Goal: Task Accomplishment & Management: Use online tool/utility

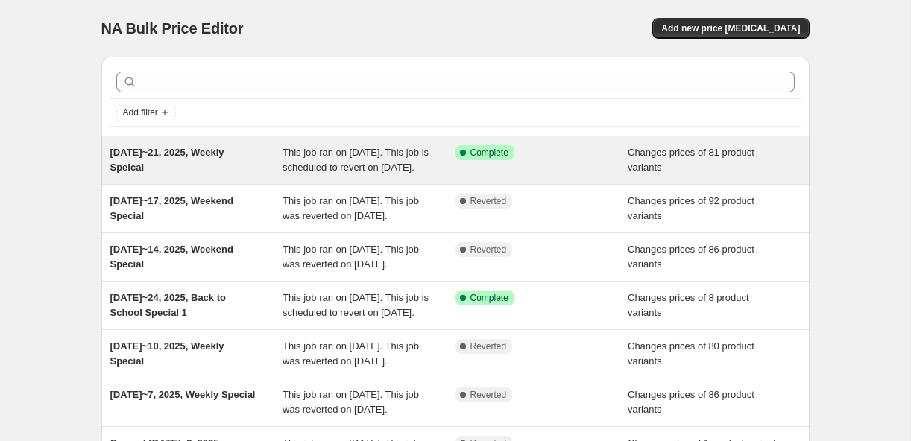
click at [370, 153] on span "This job ran on [DATE]. This job is scheduled to revert on [DATE]." at bounding box center [355, 160] width 146 height 26
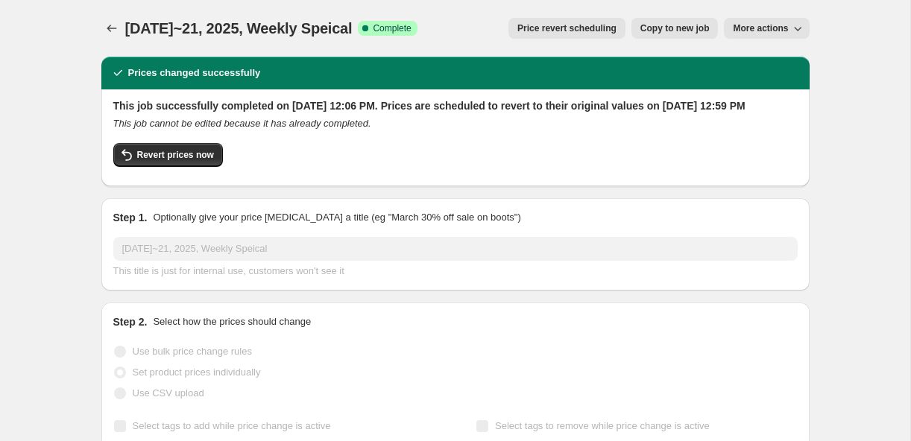
click at [785, 29] on span "More actions" at bounding box center [760, 28] width 55 height 12
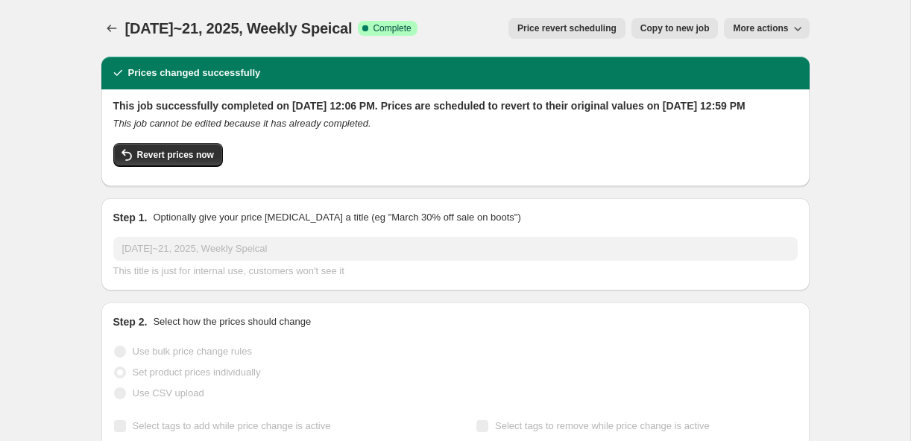
click at [685, 21] on button "Copy to new job" at bounding box center [674, 28] width 87 height 21
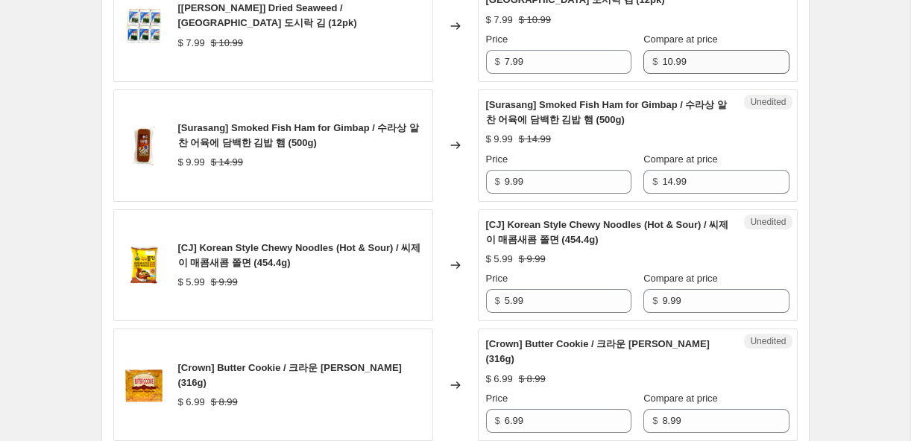
scroll to position [2741, 0]
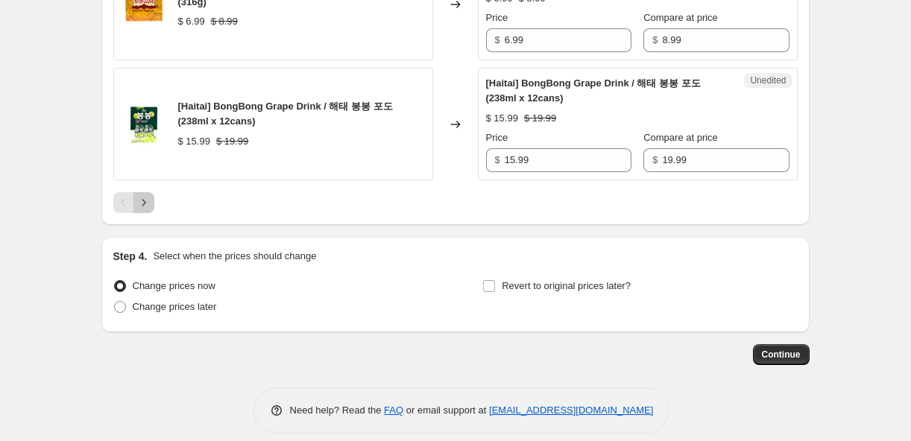
click at [148, 195] on icon "Next" at bounding box center [143, 202] width 15 height 15
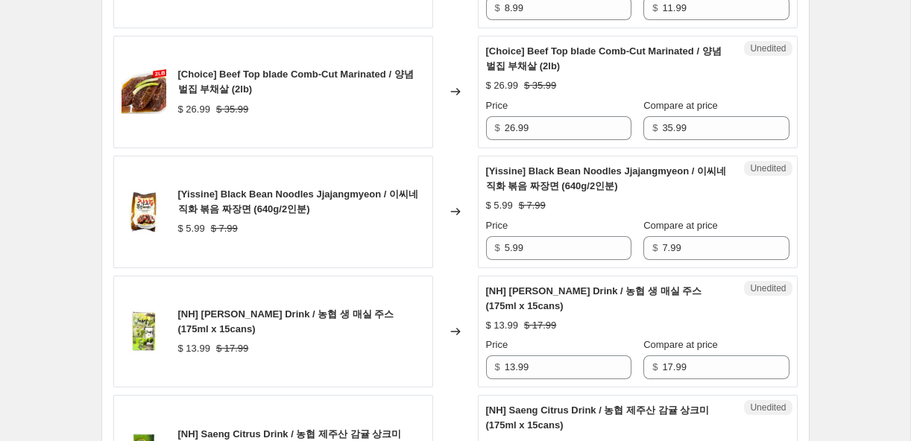
scroll to position [1192, 0]
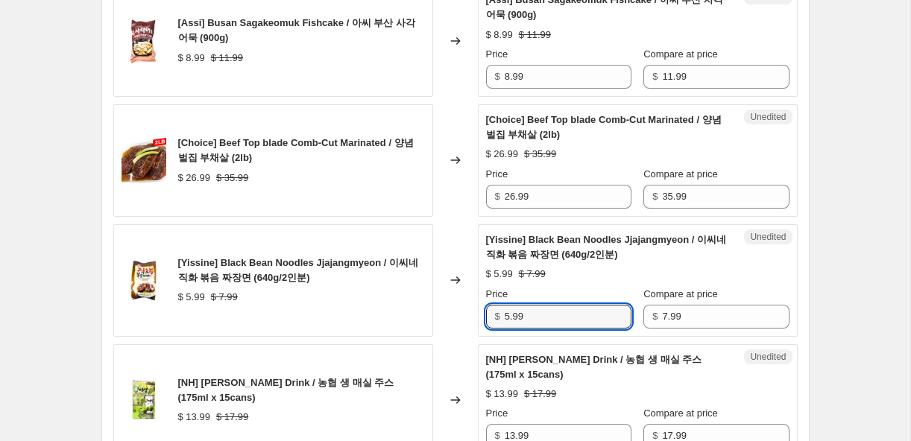
drag, startPoint x: 555, startPoint y: 283, endPoint x: 463, endPoint y: 279, distance: 92.5
click at [437, 285] on div "[Yissine] Black Bean Noodles Jjajangmyeon / 이씨네 직화 볶음 짜장면 (640g/2인분) $ 5.99 $ 7…" at bounding box center [455, 280] width 684 height 113
type input "4.99"
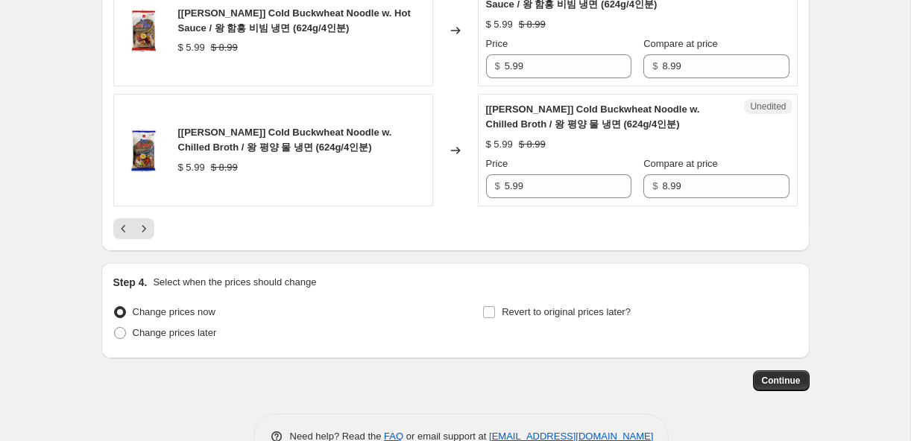
scroll to position [2771, 0]
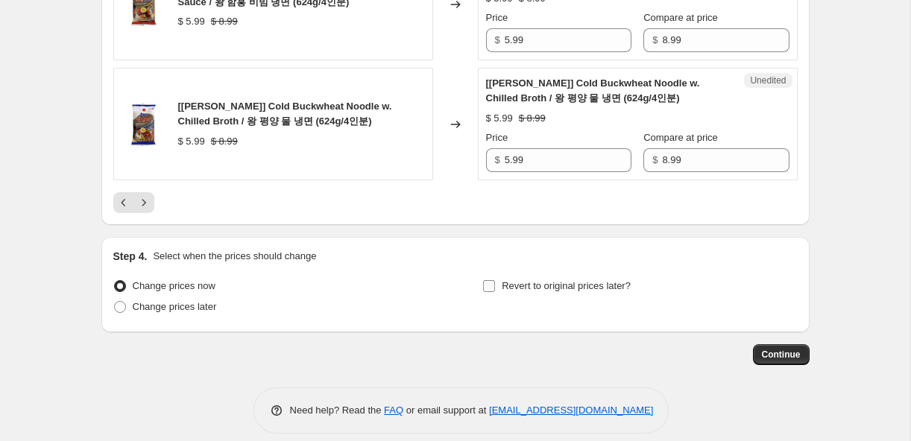
click at [568, 280] on span "Revert to original prices later?" at bounding box center [566, 285] width 129 height 11
click at [495, 280] on input "Revert to original prices later?" at bounding box center [489, 286] width 12 height 12
checkbox input "true"
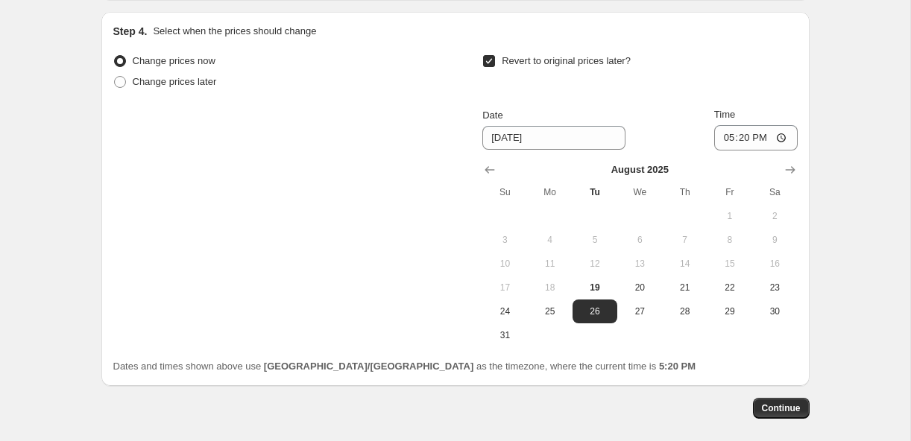
scroll to position [3000, 0]
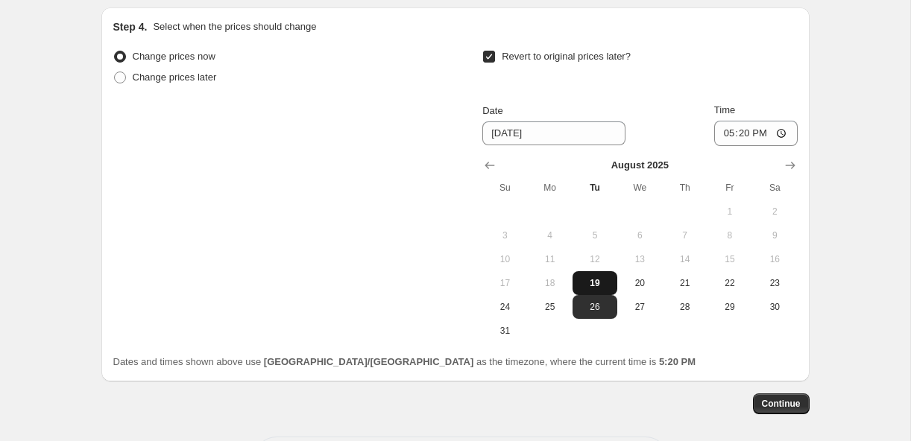
click at [592, 274] on button "19" at bounding box center [594, 283] width 45 height 24
drag, startPoint x: 689, startPoint y: 271, endPoint x: 700, endPoint y: 263, distance: 12.8
click at [689, 277] on span "21" at bounding box center [684, 283] width 33 height 12
type input "[DATE]"
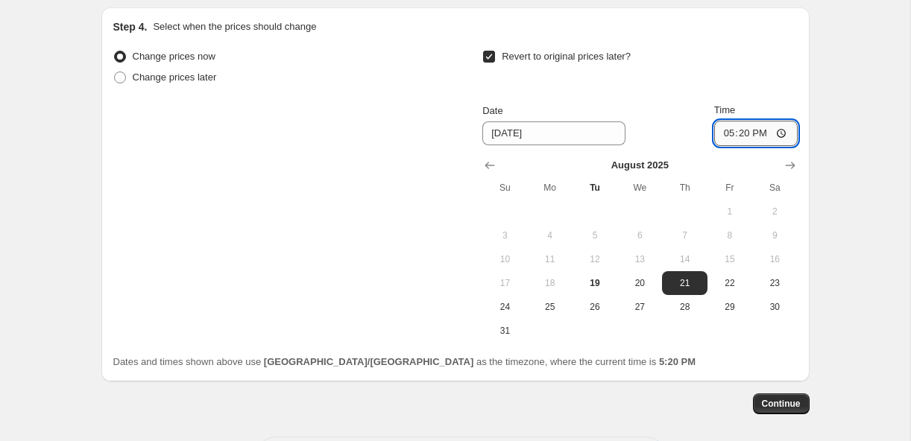
click at [759, 121] on input "17:20" at bounding box center [755, 133] width 83 height 25
click at [743, 121] on input "17:20" at bounding box center [755, 133] width 83 height 25
click at [726, 121] on input "17:20" at bounding box center [755, 133] width 83 height 25
click at [743, 121] on input "23:20" at bounding box center [755, 133] width 83 height 25
type input "23:59"
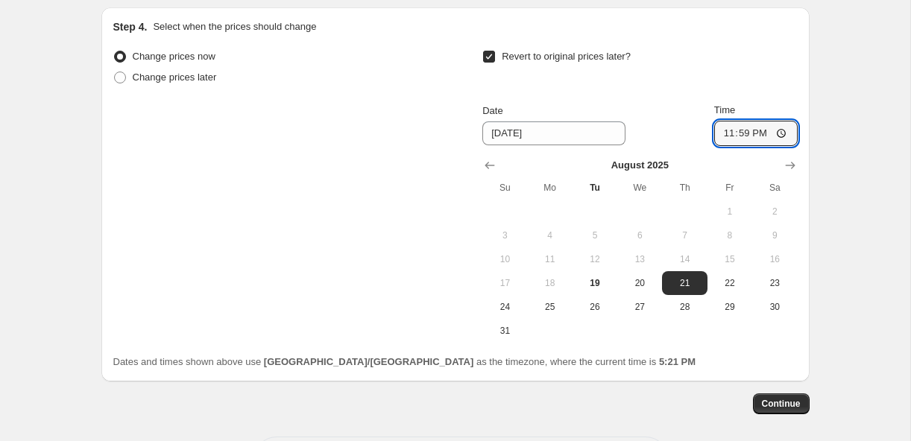
scroll to position [3049, 0]
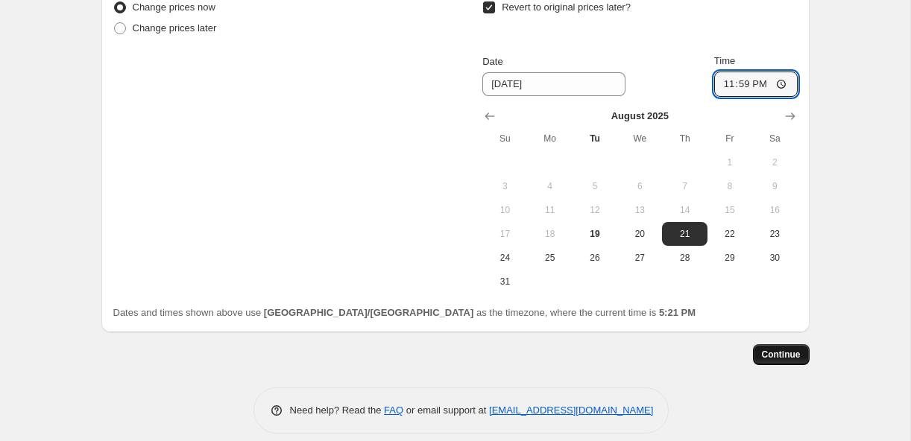
click at [774, 349] on span "Continue" at bounding box center [781, 355] width 39 height 12
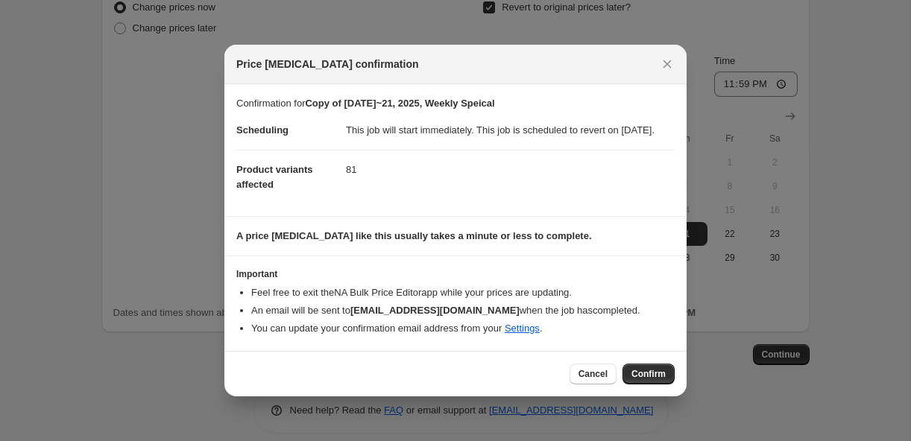
click at [654, 376] on span "Confirm" at bounding box center [648, 374] width 34 height 12
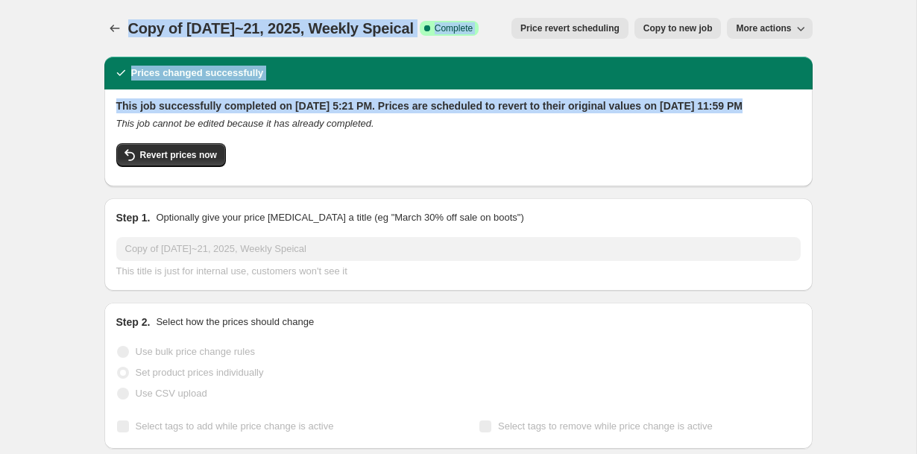
drag, startPoint x: 182, startPoint y: -170, endPoint x: 183, endPoint y: -183, distance: 12.7
click at [183, 0] on html "Home Settings Plans Skip to content Copy of [DATE]~21, 2025, Weekly Speical. Th…" at bounding box center [458, 227] width 917 height 454
